Goal: Use online tool/utility: Utilize a website feature to perform a specific function

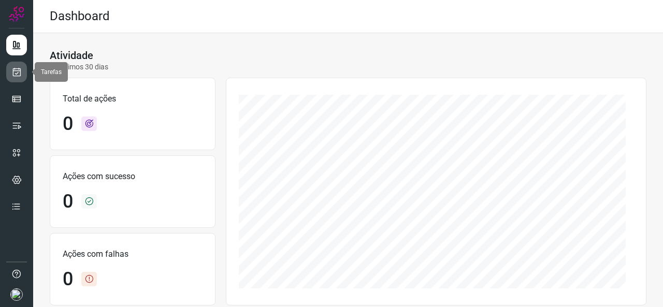
click at [9, 70] on link at bounding box center [16, 72] width 21 height 21
click at [13, 74] on icon at bounding box center [16, 72] width 11 height 10
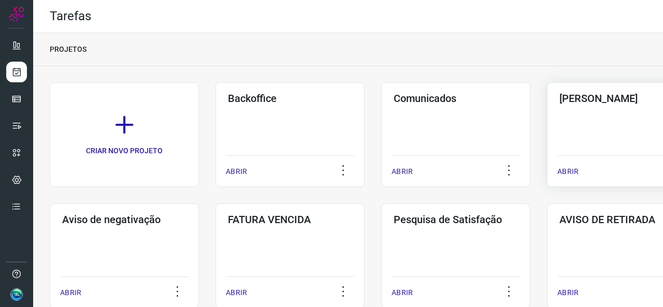
click at [600, 149] on div "Pós Serviço ABRIR" at bounding box center [621, 134] width 149 height 105
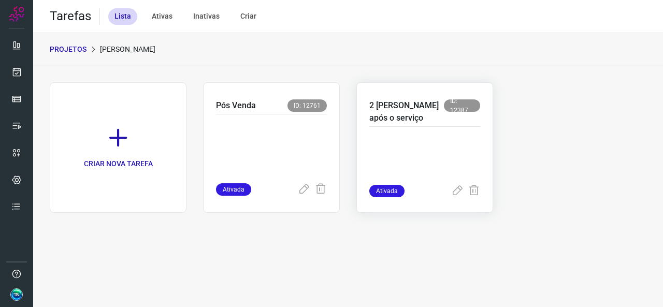
click at [392, 170] on p at bounding box center [424, 159] width 111 height 52
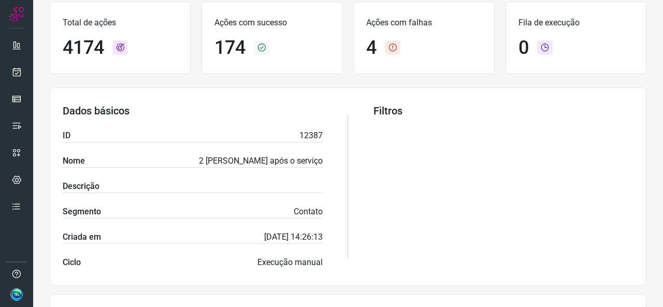
scroll to position [259, 0]
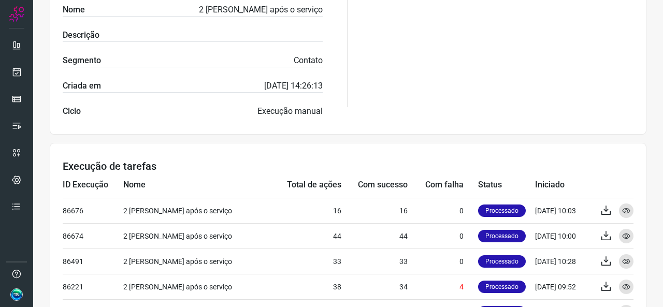
click at [442, 65] on div "Filtros" at bounding box center [503, 35] width 260 height 164
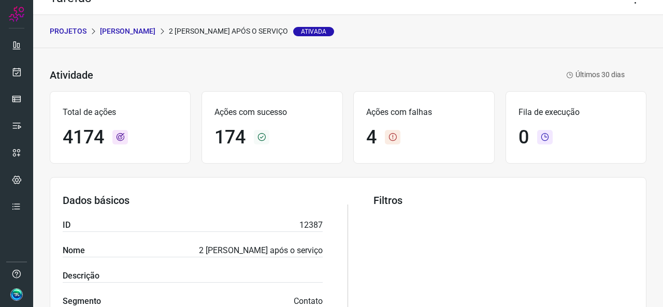
scroll to position [0, 0]
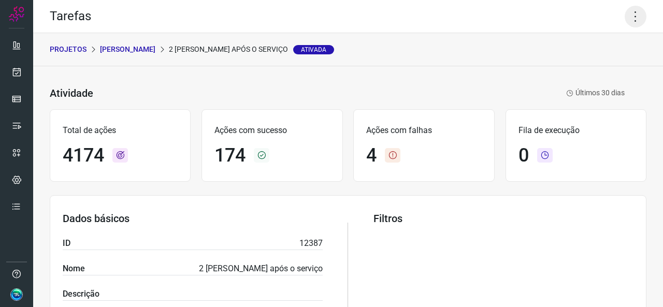
click at [626, 24] on icon at bounding box center [636, 17] width 22 height 22
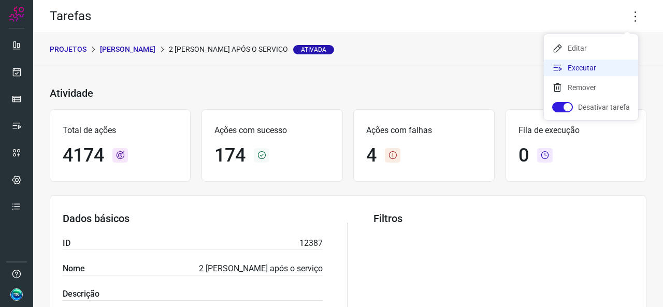
click at [566, 67] on li "Executar" at bounding box center [591, 68] width 94 height 17
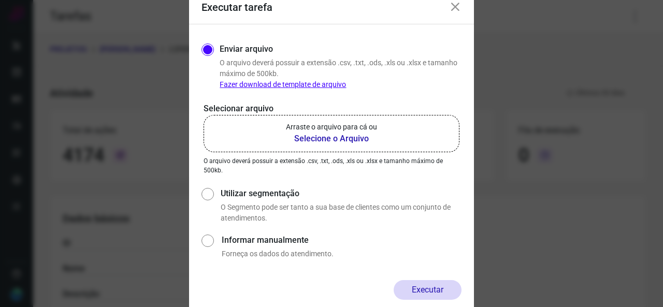
click at [282, 119] on label "Arraste o arquivo para cá ou Selecione o Arquivo" at bounding box center [332, 133] width 256 height 37
click at [0, 0] on input "Arraste o arquivo para cá ou Selecione o Arquivo" at bounding box center [0, 0] width 0 height 0
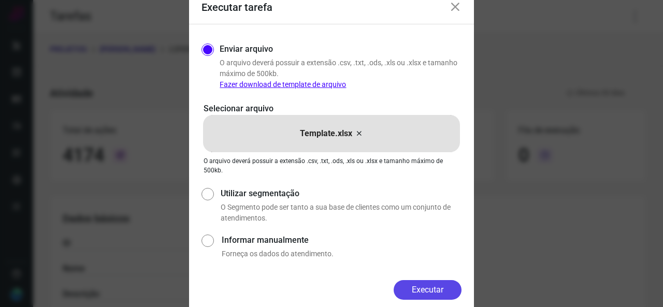
click at [430, 283] on button "Executar" at bounding box center [428, 290] width 68 height 20
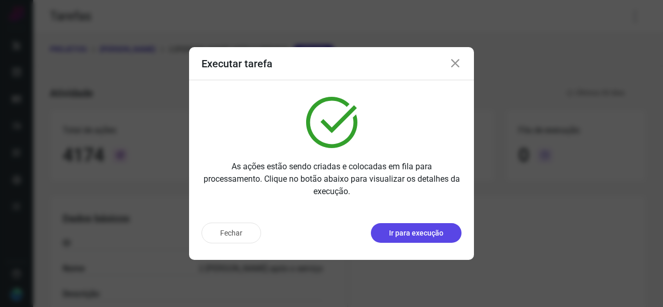
click at [408, 236] on p "Ir para execução" at bounding box center [416, 233] width 54 height 11
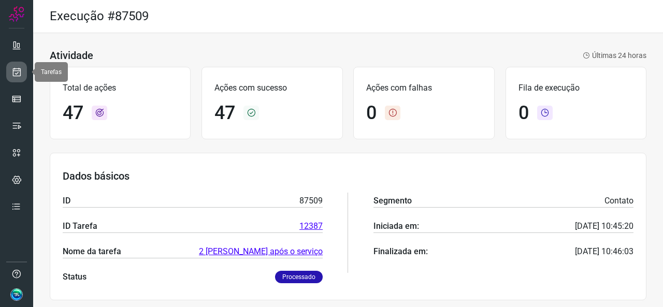
click at [20, 68] on icon at bounding box center [16, 72] width 11 height 10
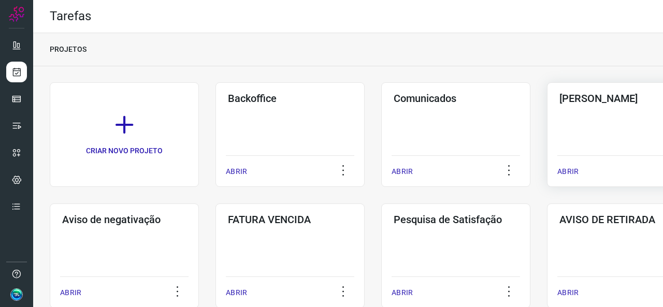
click at [582, 139] on div "Pós Serviço ABRIR" at bounding box center [621, 134] width 149 height 105
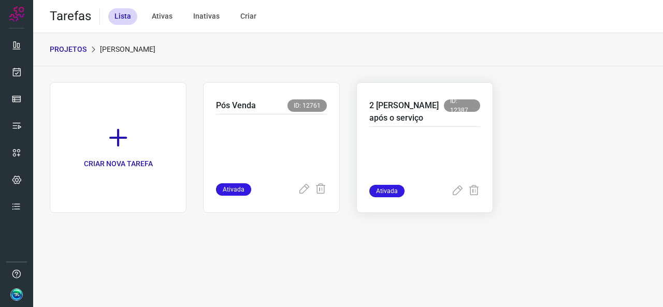
click at [399, 157] on p at bounding box center [424, 159] width 111 height 52
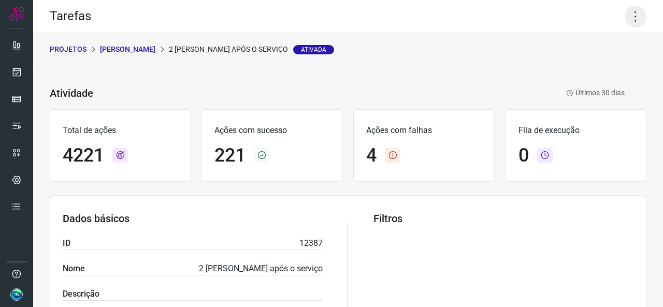
click at [626, 19] on icon at bounding box center [636, 17] width 22 height 22
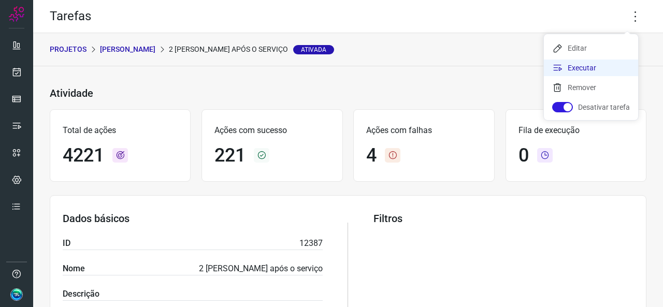
click at [579, 69] on li "Executar" at bounding box center [591, 68] width 94 height 17
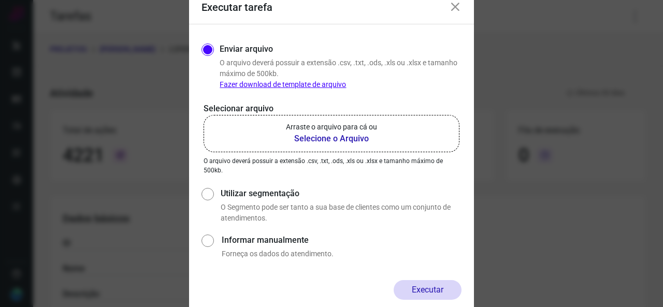
click at [336, 137] on b "Selecione o Arquivo" at bounding box center [331, 139] width 91 height 12
click at [310, 143] on b "Selecione o Arquivo" at bounding box center [331, 139] width 91 height 12
click at [0, 0] on input "Arraste o arquivo para cá ou Selecione o Arquivo" at bounding box center [0, 0] width 0 height 0
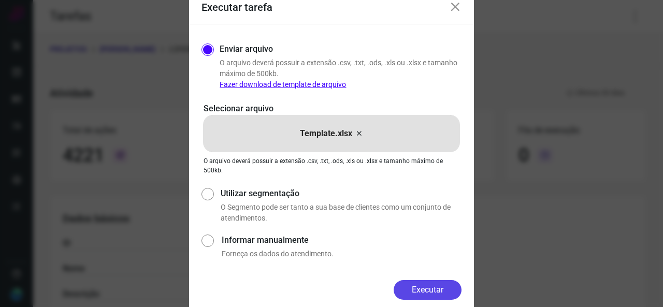
click at [417, 286] on button "Executar" at bounding box center [428, 290] width 68 height 20
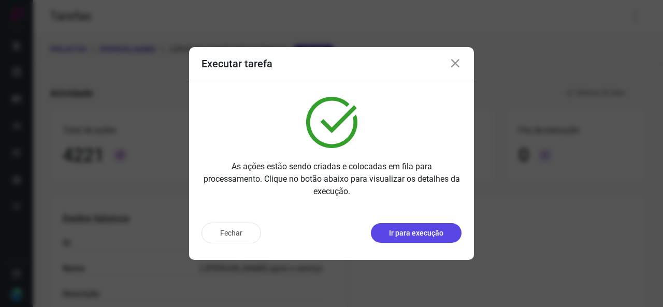
click at [420, 232] on p "Ir para execução" at bounding box center [416, 233] width 54 height 11
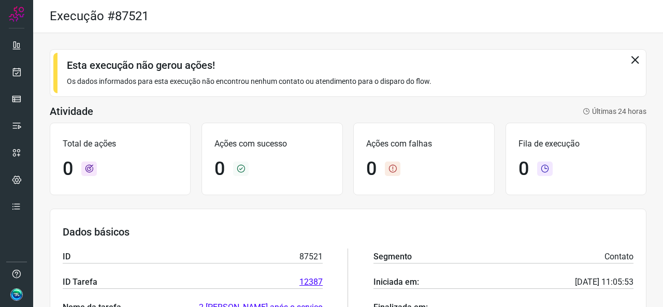
click at [632, 61] on div "Esta execução não [PERSON_NAME] ações! Os dados informados para esta execução n…" at bounding box center [348, 73] width 597 height 48
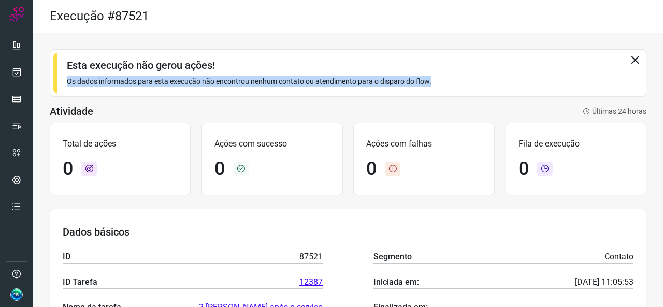
click at [629, 60] on icon at bounding box center [634, 59] width 11 height 11
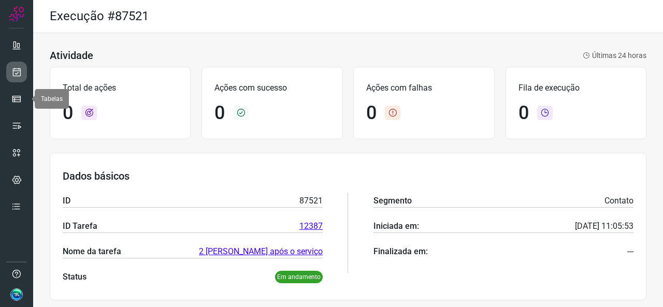
click at [20, 75] on icon at bounding box center [16, 72] width 11 height 10
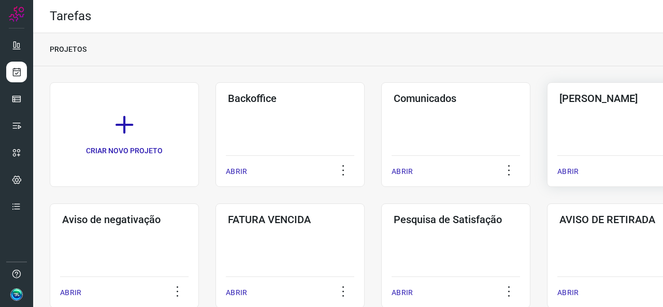
click at [571, 124] on div "Pós Serviço ABRIR" at bounding box center [621, 134] width 149 height 105
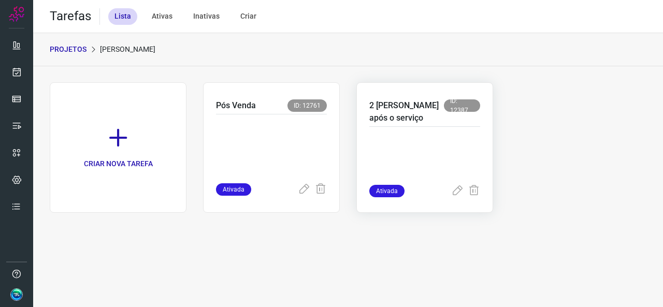
click at [433, 142] on p at bounding box center [424, 159] width 111 height 52
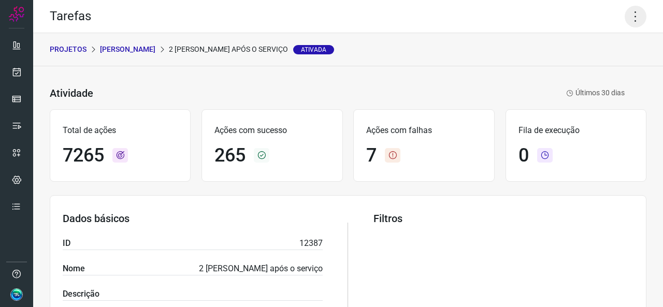
click at [626, 16] on icon at bounding box center [636, 17] width 22 height 22
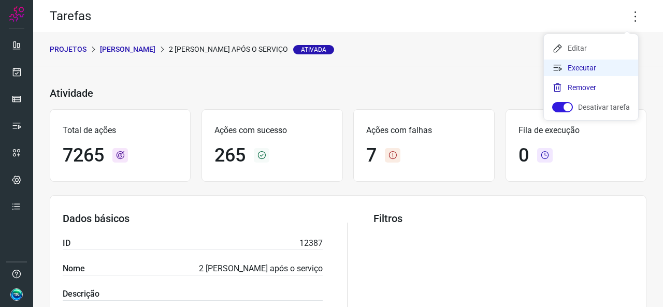
click at [559, 62] on li "Executar" at bounding box center [591, 68] width 94 height 17
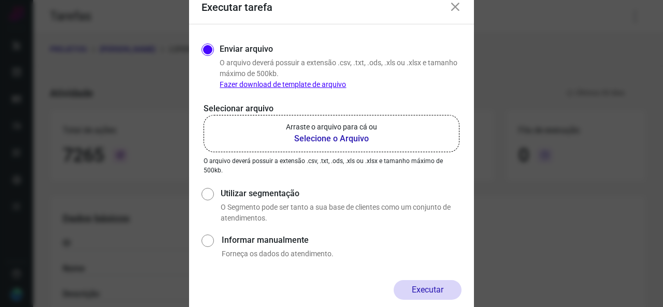
click at [322, 132] on p "Arraste o arquivo para cá ou" at bounding box center [331, 127] width 91 height 11
click at [0, 0] on input "Arraste o arquivo para cá ou Selecione o Arquivo" at bounding box center [0, 0] width 0 height 0
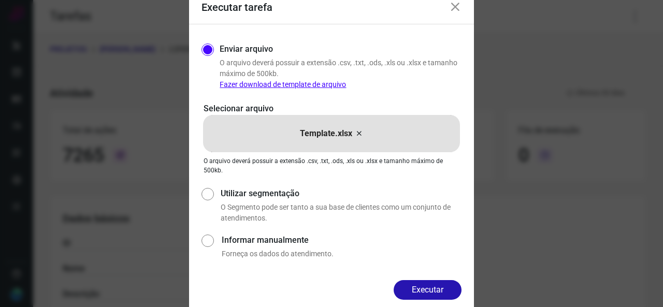
click at [406, 287] on button "Executar" at bounding box center [428, 290] width 68 height 20
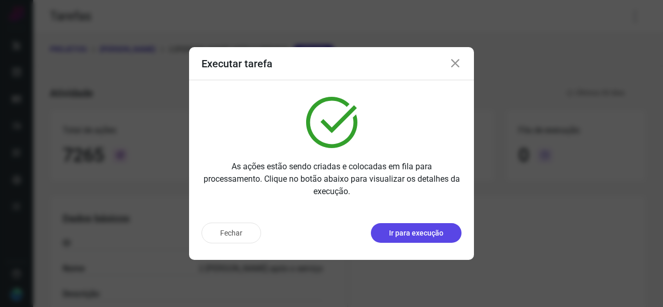
click at [420, 236] on p "Ir para execução" at bounding box center [416, 233] width 54 height 11
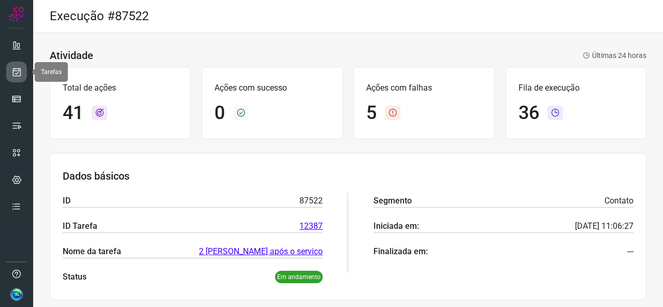
click at [11, 70] on icon at bounding box center [16, 72] width 11 height 10
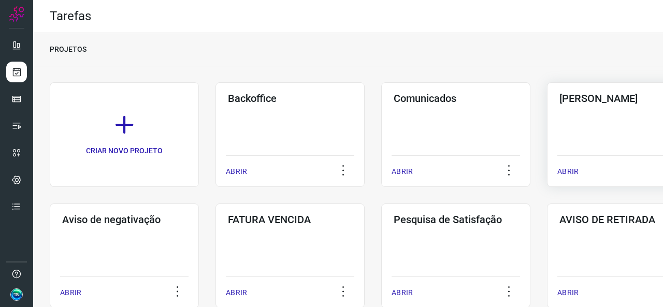
click at [606, 136] on div "Pós Serviço ABRIR" at bounding box center [621, 134] width 149 height 105
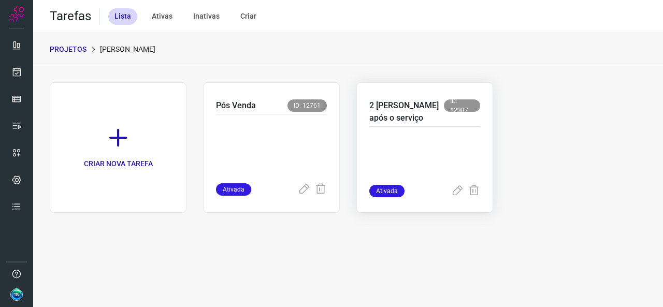
click at [415, 147] on p at bounding box center [424, 159] width 111 height 52
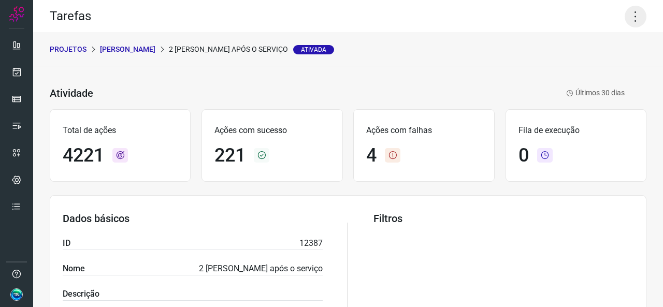
click at [628, 18] on icon at bounding box center [636, 17] width 22 height 22
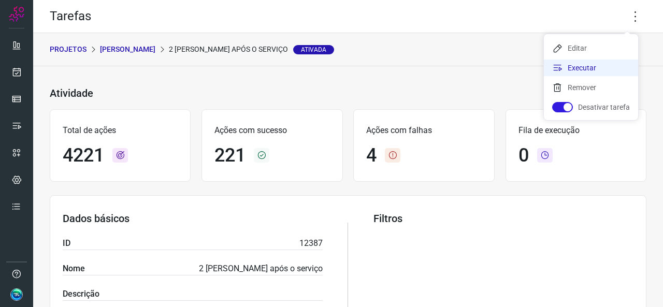
click at [563, 65] on icon at bounding box center [557, 68] width 10 height 10
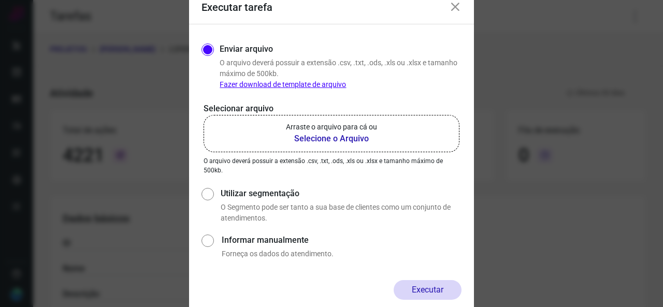
click at [326, 145] on label "Arraste o arquivo para cá ou Selecione o Arquivo" at bounding box center [332, 133] width 256 height 37
click at [0, 0] on input "Arraste o arquivo para cá ou Selecione o Arquivo" at bounding box center [0, 0] width 0 height 0
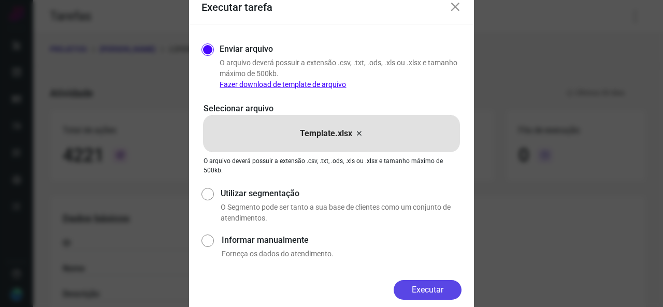
click at [417, 283] on button "Executar" at bounding box center [428, 290] width 68 height 20
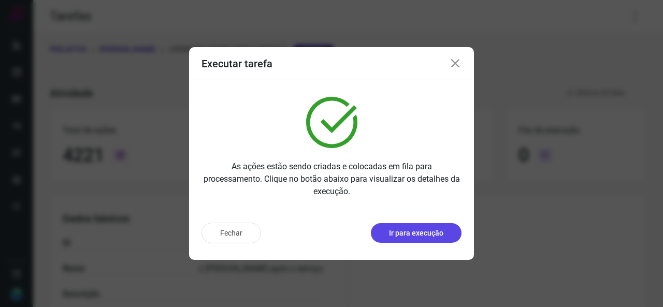
click at [429, 235] on p "Ir para execução" at bounding box center [416, 233] width 54 height 11
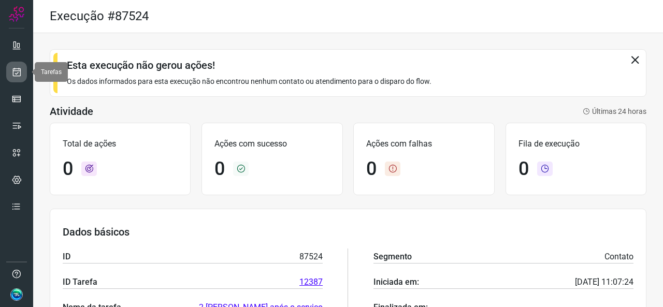
click at [21, 74] on icon at bounding box center [16, 72] width 11 height 10
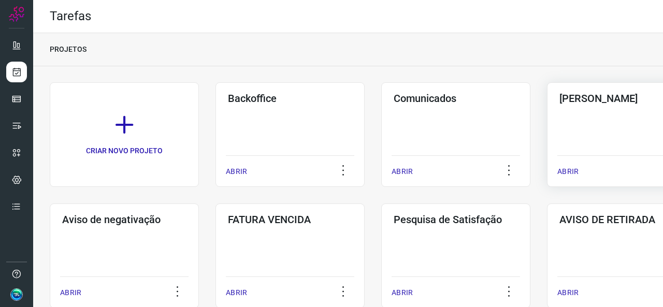
click at [570, 132] on div "Pós Serviço ABRIR" at bounding box center [621, 134] width 149 height 105
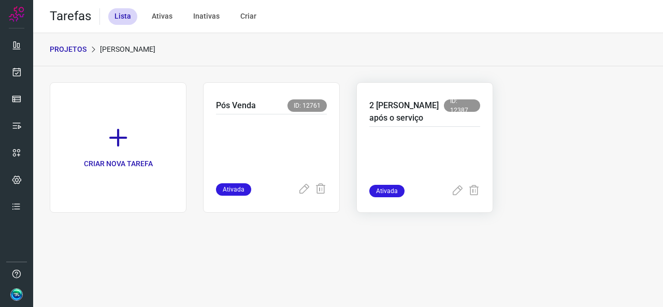
click at [468, 152] on p at bounding box center [424, 159] width 111 height 52
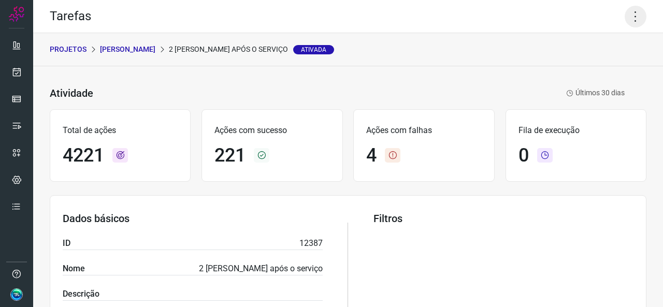
click at [631, 16] on icon at bounding box center [636, 17] width 22 height 22
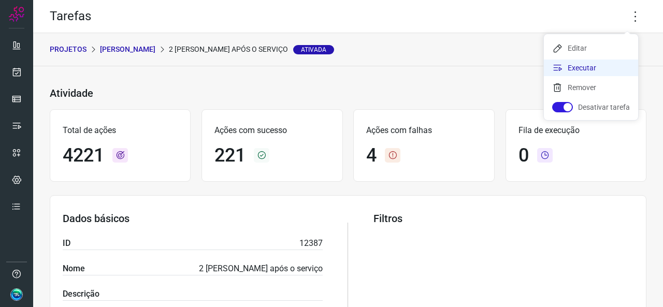
click at [568, 68] on li "Executar" at bounding box center [591, 68] width 94 height 17
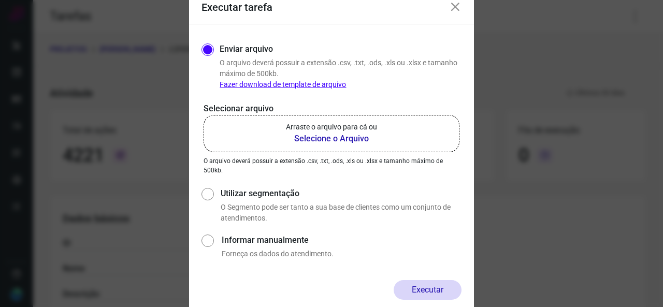
click at [315, 131] on p "Arraste o arquivo para cá ou" at bounding box center [331, 127] width 91 height 11
click at [0, 0] on input "Arraste o arquivo para cá ou Selecione o Arquivo" at bounding box center [0, 0] width 0 height 0
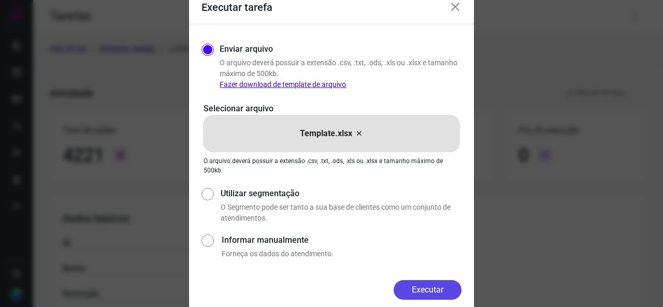
click at [421, 292] on button "Executar" at bounding box center [428, 290] width 68 height 20
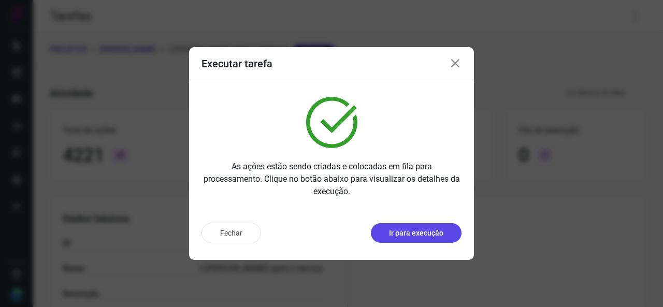
click at [393, 235] on p "Ir para execução" at bounding box center [416, 233] width 54 height 11
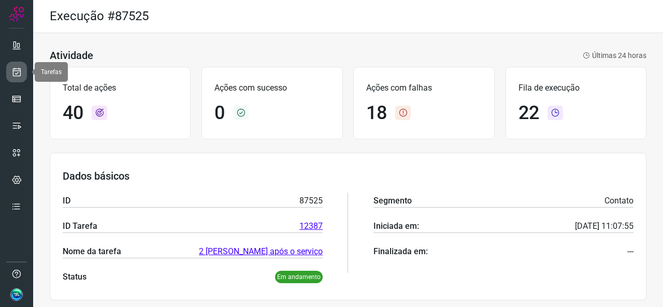
click at [19, 70] on icon at bounding box center [16, 72] width 11 height 10
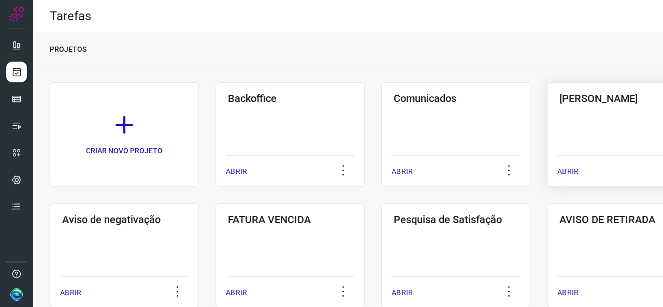
click at [598, 112] on div "Pós Serviço ABRIR" at bounding box center [621, 134] width 149 height 105
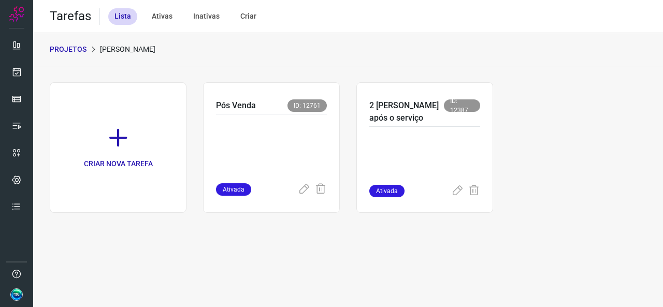
click at [416, 160] on p at bounding box center [424, 159] width 111 height 52
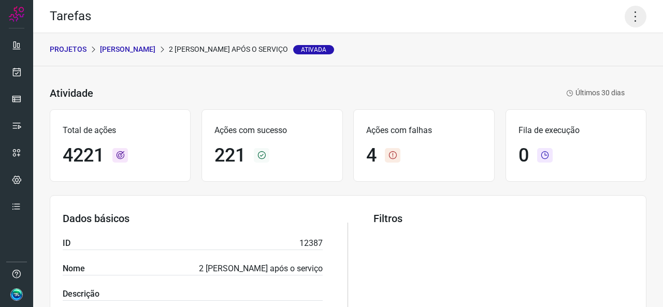
click at [626, 21] on icon at bounding box center [636, 17] width 22 height 22
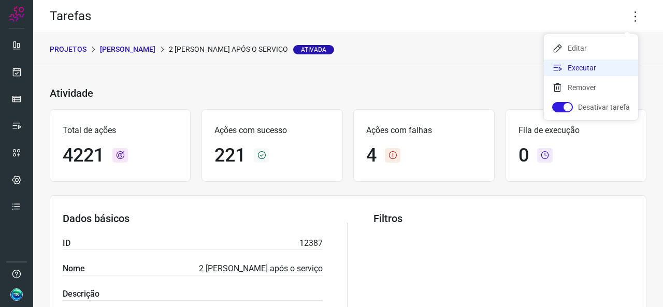
click at [563, 71] on icon at bounding box center [557, 68] width 10 height 10
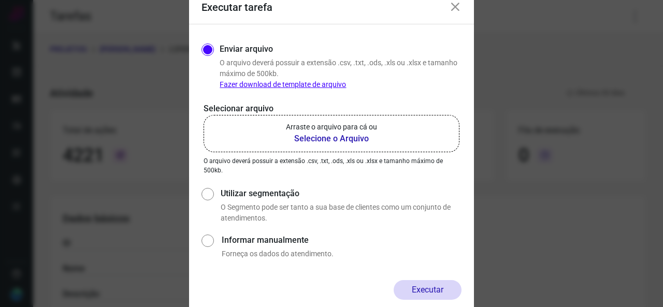
click at [311, 139] on b "Selecione o Arquivo" at bounding box center [331, 139] width 91 height 12
click at [0, 0] on input "Arraste o arquivo para cá ou Selecione o Arquivo" at bounding box center [0, 0] width 0 height 0
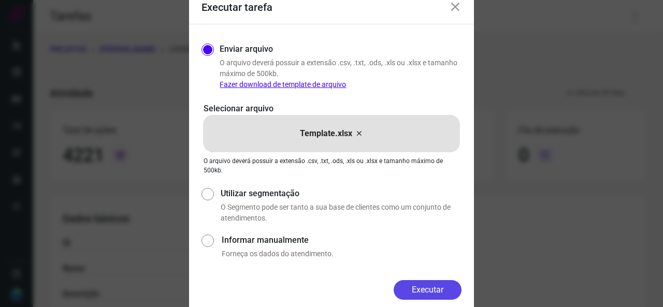
click at [439, 287] on button "Executar" at bounding box center [428, 290] width 68 height 20
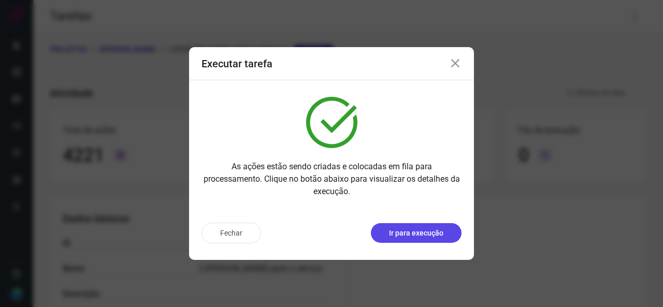
click at [424, 231] on p "Ir para execução" at bounding box center [416, 233] width 54 height 11
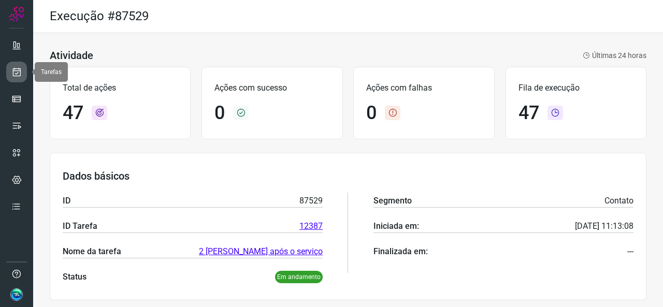
click at [26, 73] on link at bounding box center [16, 72] width 21 height 21
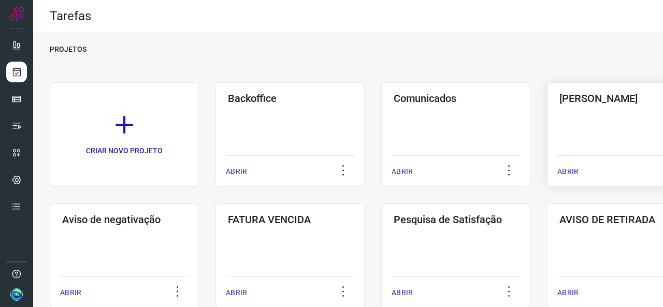
click at [608, 131] on div "Pós Serviço ABRIR" at bounding box center [621, 134] width 149 height 105
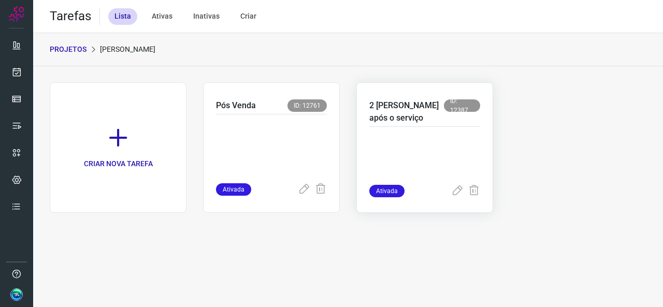
click at [389, 142] on p at bounding box center [424, 159] width 111 height 52
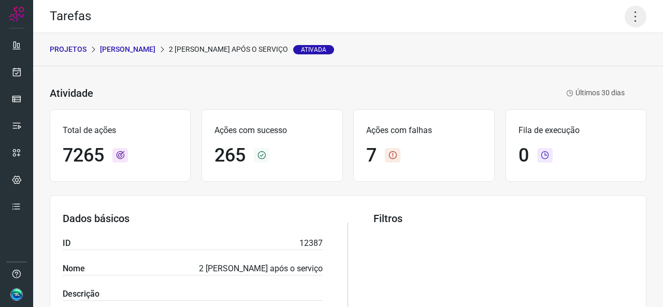
click at [625, 18] on icon at bounding box center [636, 17] width 22 height 22
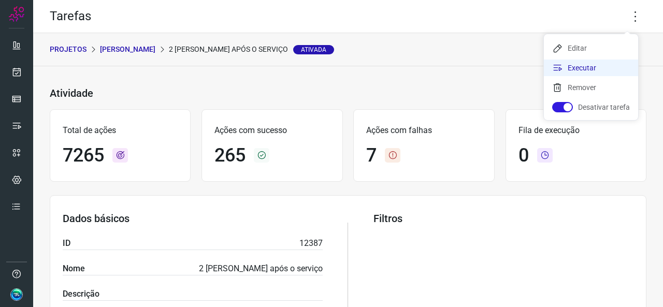
click at [579, 63] on li "Executar" at bounding box center [591, 68] width 94 height 17
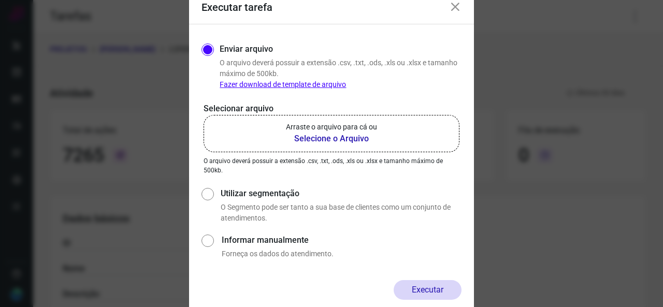
click at [349, 140] on b "Selecione o Arquivo" at bounding box center [331, 139] width 91 height 12
click at [0, 0] on input "Arraste o arquivo para cá ou Selecione o Arquivo" at bounding box center [0, 0] width 0 height 0
click at [327, 140] on b "Selecione o Arquivo" at bounding box center [331, 139] width 91 height 12
click at [0, 0] on input "Arraste o arquivo para cá ou Selecione o Arquivo" at bounding box center [0, 0] width 0 height 0
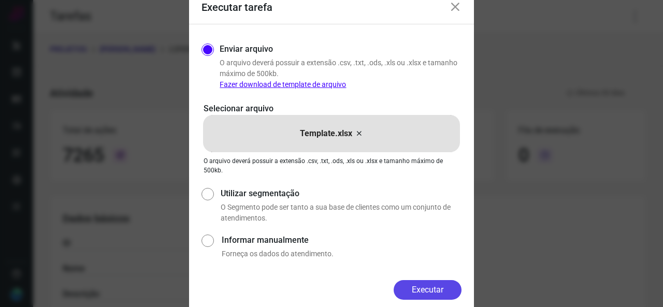
click at [429, 292] on button "Executar" at bounding box center [428, 290] width 68 height 20
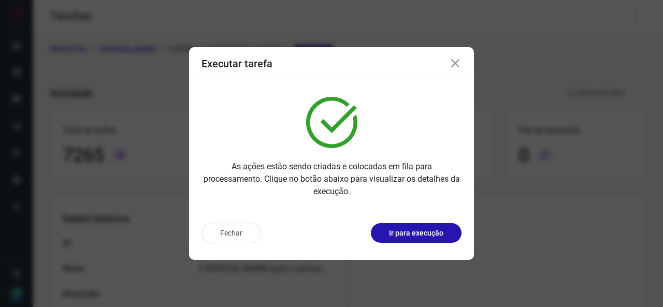
click at [411, 230] on p "Ir para execução" at bounding box center [416, 233] width 54 height 11
